Goal: Find specific page/section: Find specific page/section

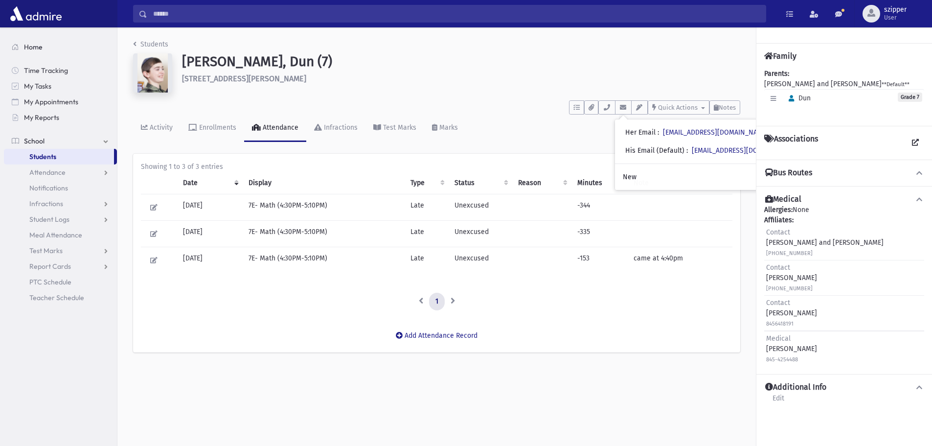
drag, startPoint x: 0, startPoint y: 0, endPoint x: 55, endPoint y: 50, distance: 74.8
click at [55, 50] on link "Home" at bounding box center [60, 47] width 113 height 16
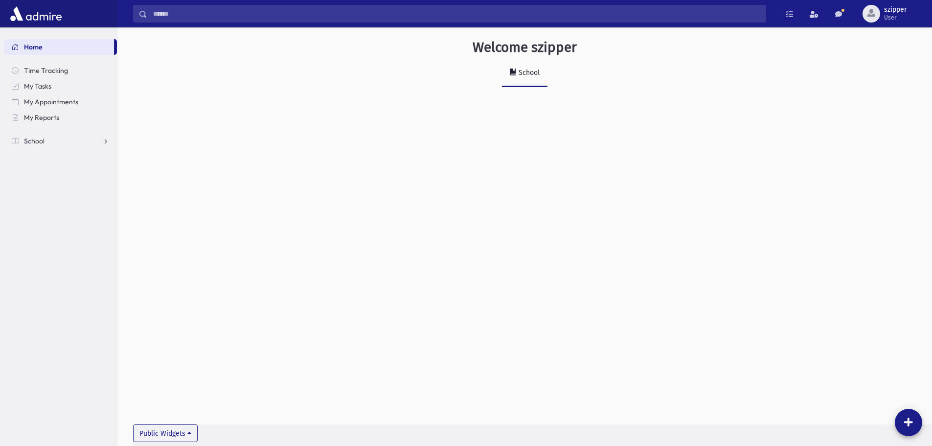
click at [515, 16] on input "Search" at bounding box center [456, 14] width 619 height 18
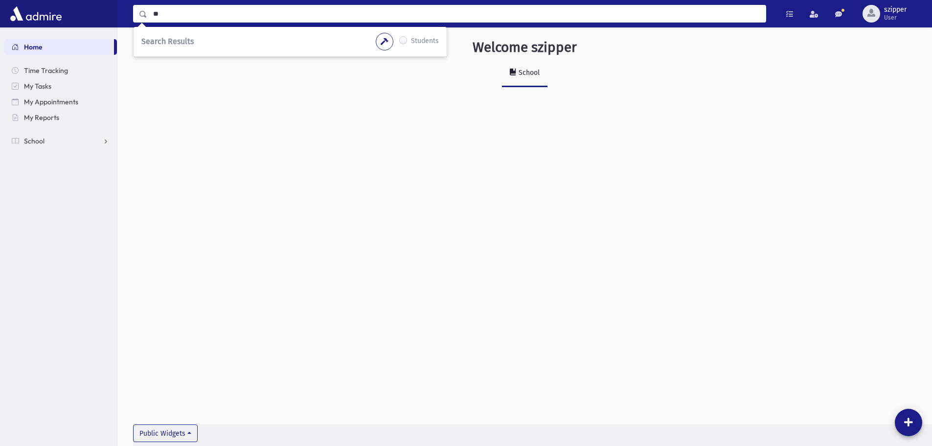
type input "*"
type input "******"
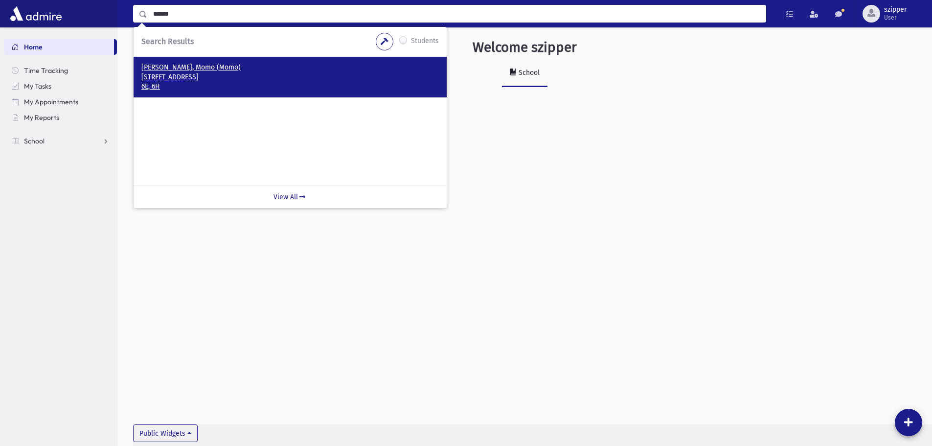
click at [193, 80] on p "[STREET_ADDRESS]" at bounding box center [290, 77] width 298 height 10
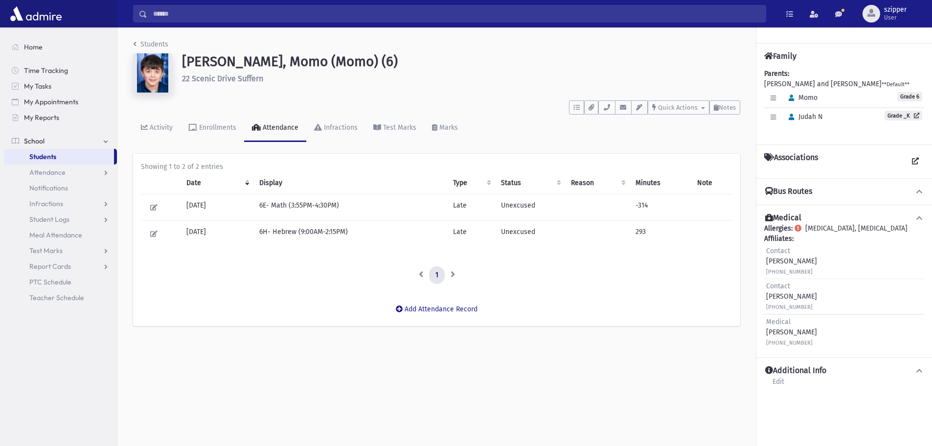
click at [912, 188] on button "Bus Routes" at bounding box center [844, 191] width 160 height 10
